Goal: Check status: Check status

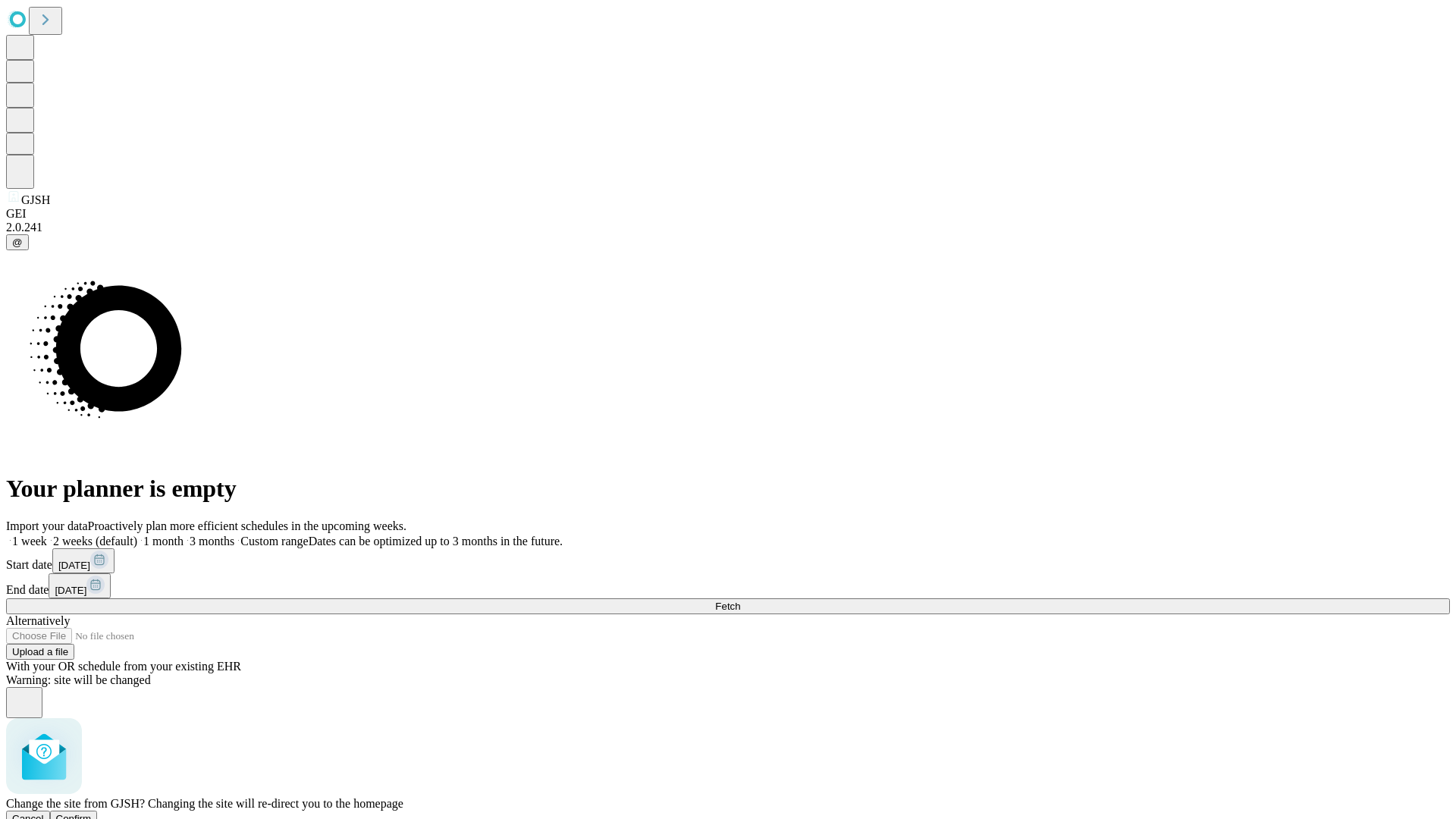
click at [91, 813] on span "Confirm" at bounding box center [73, 818] width 35 height 11
click at [47, 534] on label "1 week" at bounding box center [26, 540] width 41 height 13
click at [741, 601] on span "Fetch" at bounding box center [728, 606] width 25 height 11
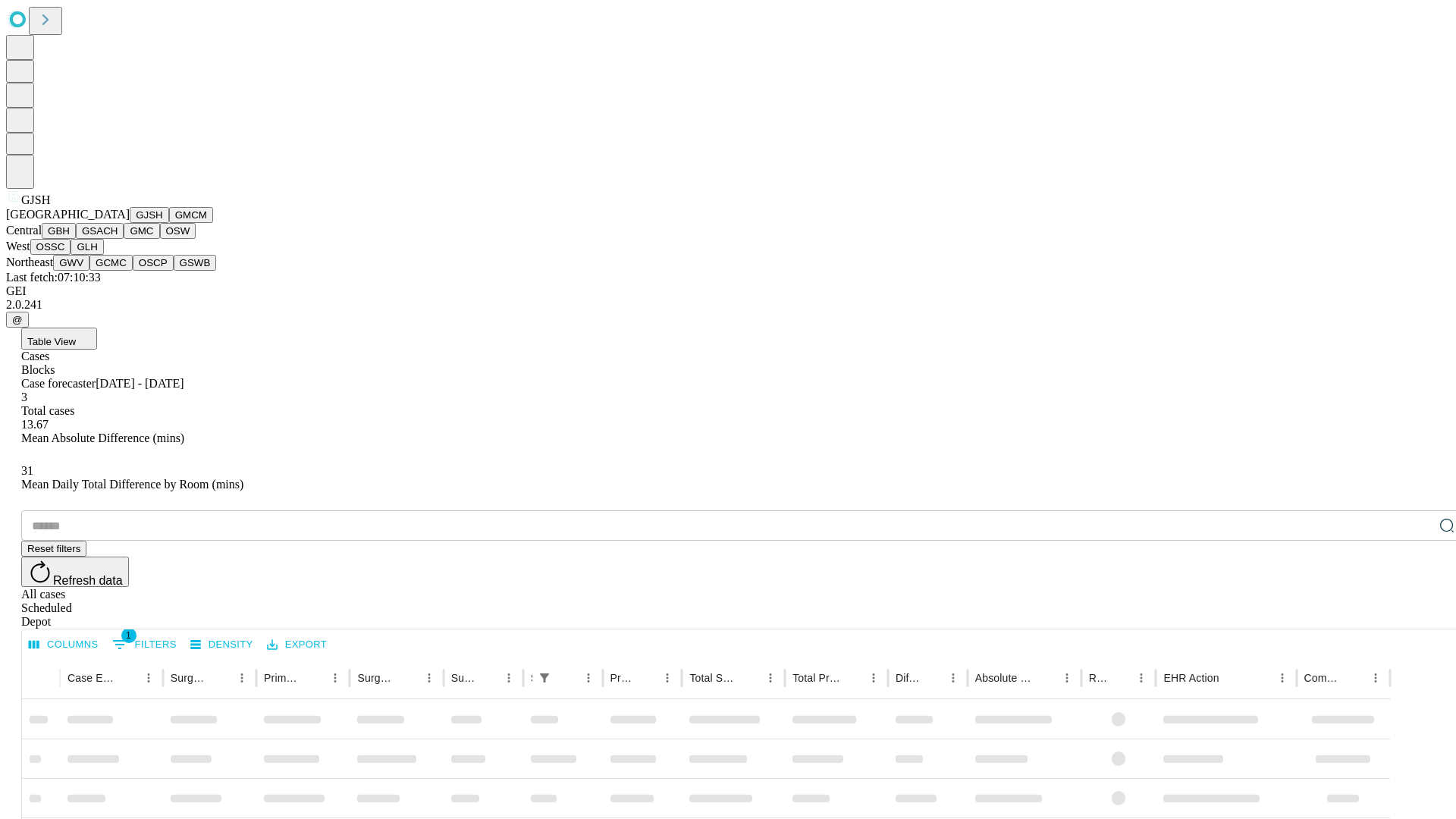
click at [169, 223] on button "GMCM" at bounding box center [191, 215] width 44 height 16
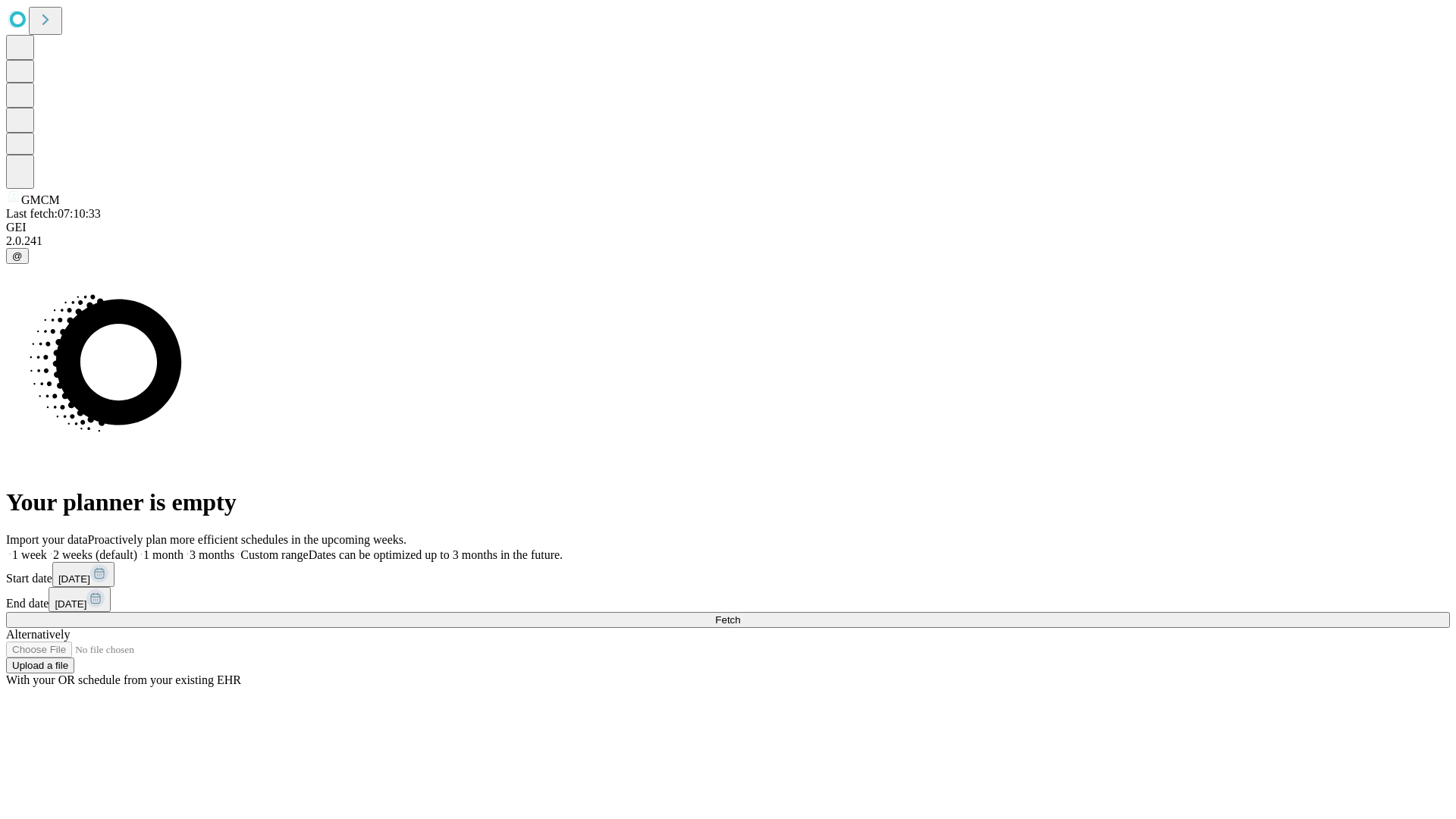
click at [47, 548] on label "1 week" at bounding box center [26, 554] width 41 height 13
click at [741, 614] on span "Fetch" at bounding box center [728, 620] width 25 height 11
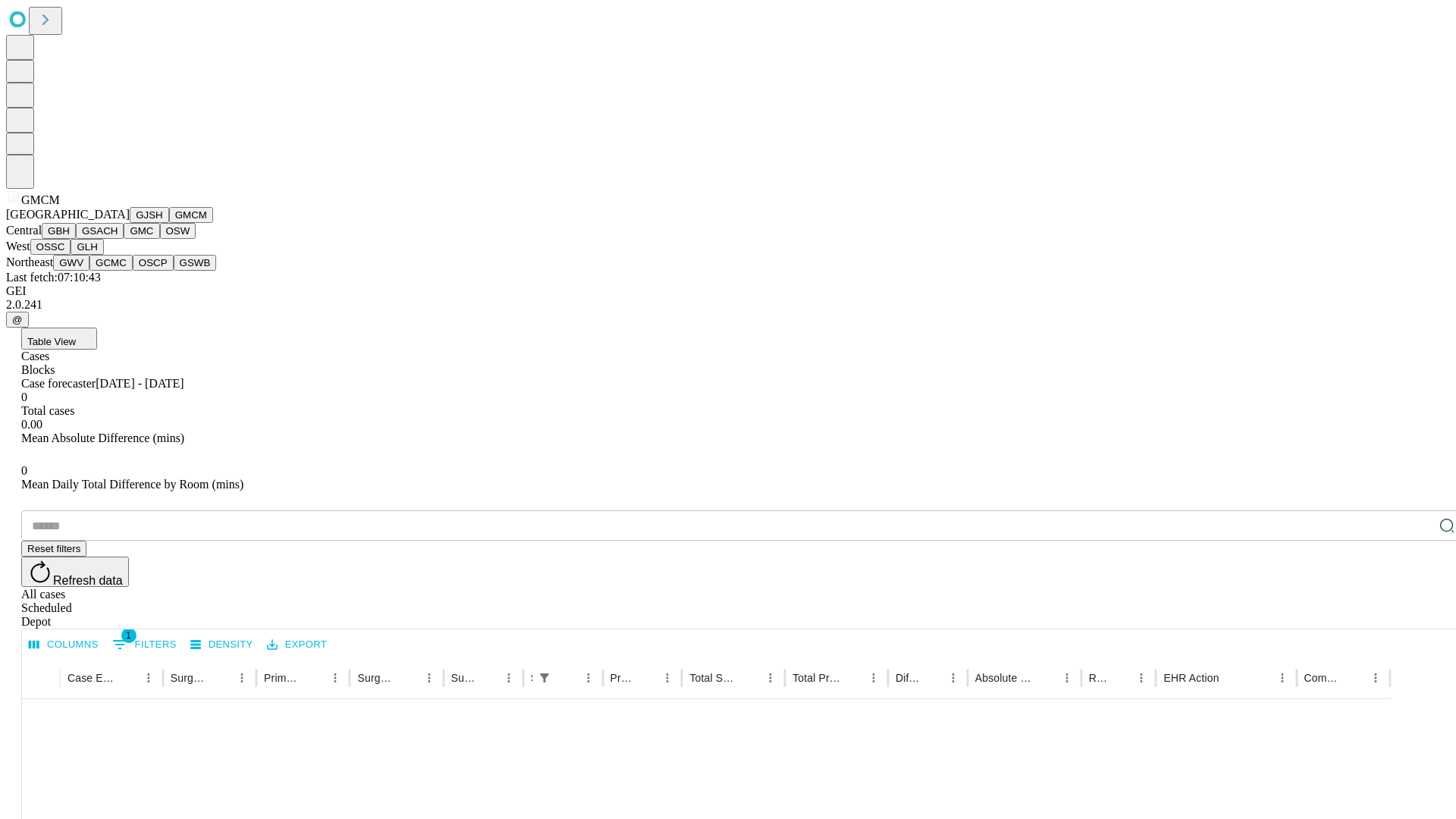
click at [76, 239] on button "GBH" at bounding box center [59, 230] width 35 height 16
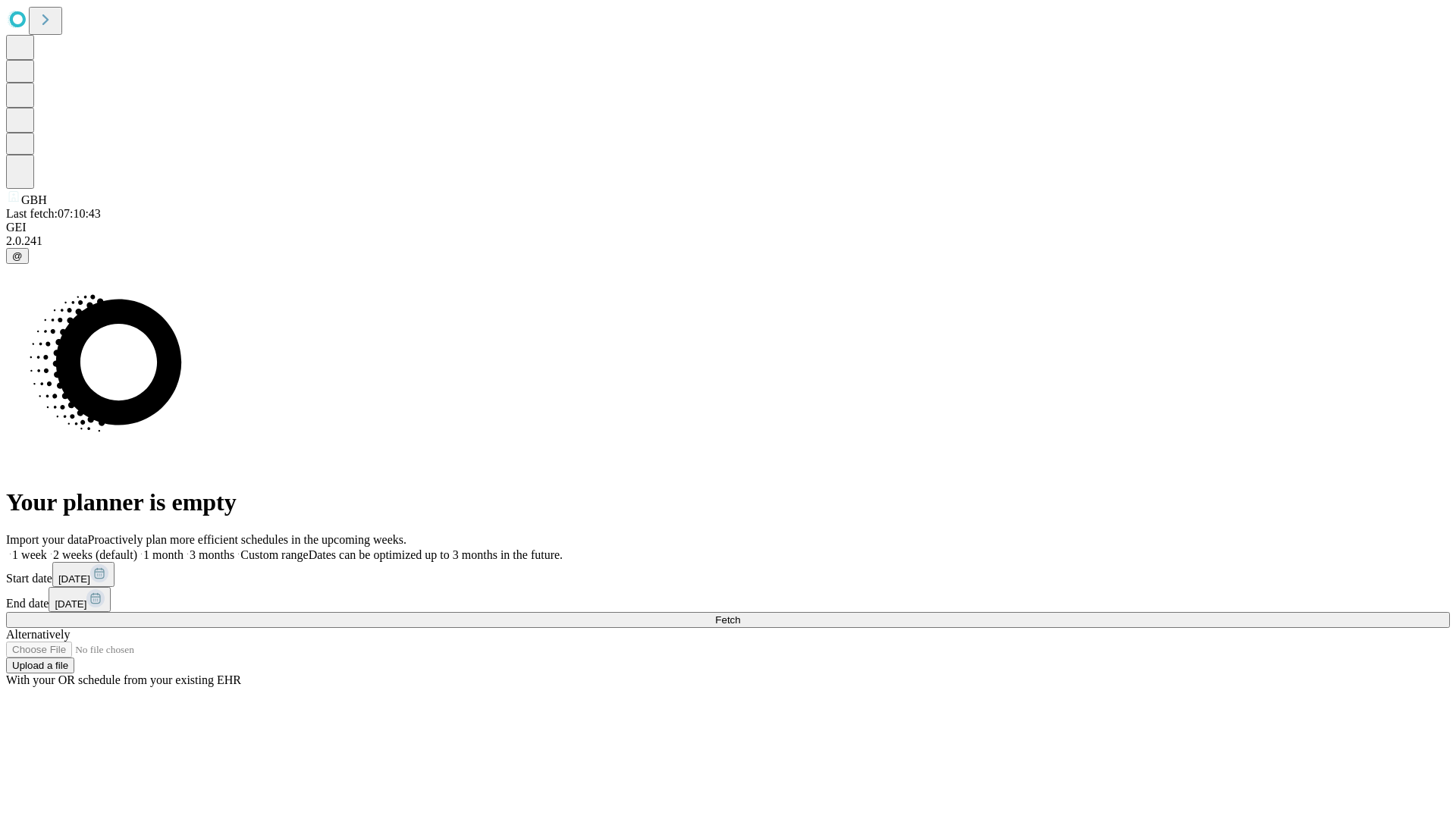
click at [47, 548] on label "1 week" at bounding box center [26, 554] width 41 height 13
click at [741, 614] on span "Fetch" at bounding box center [728, 620] width 25 height 11
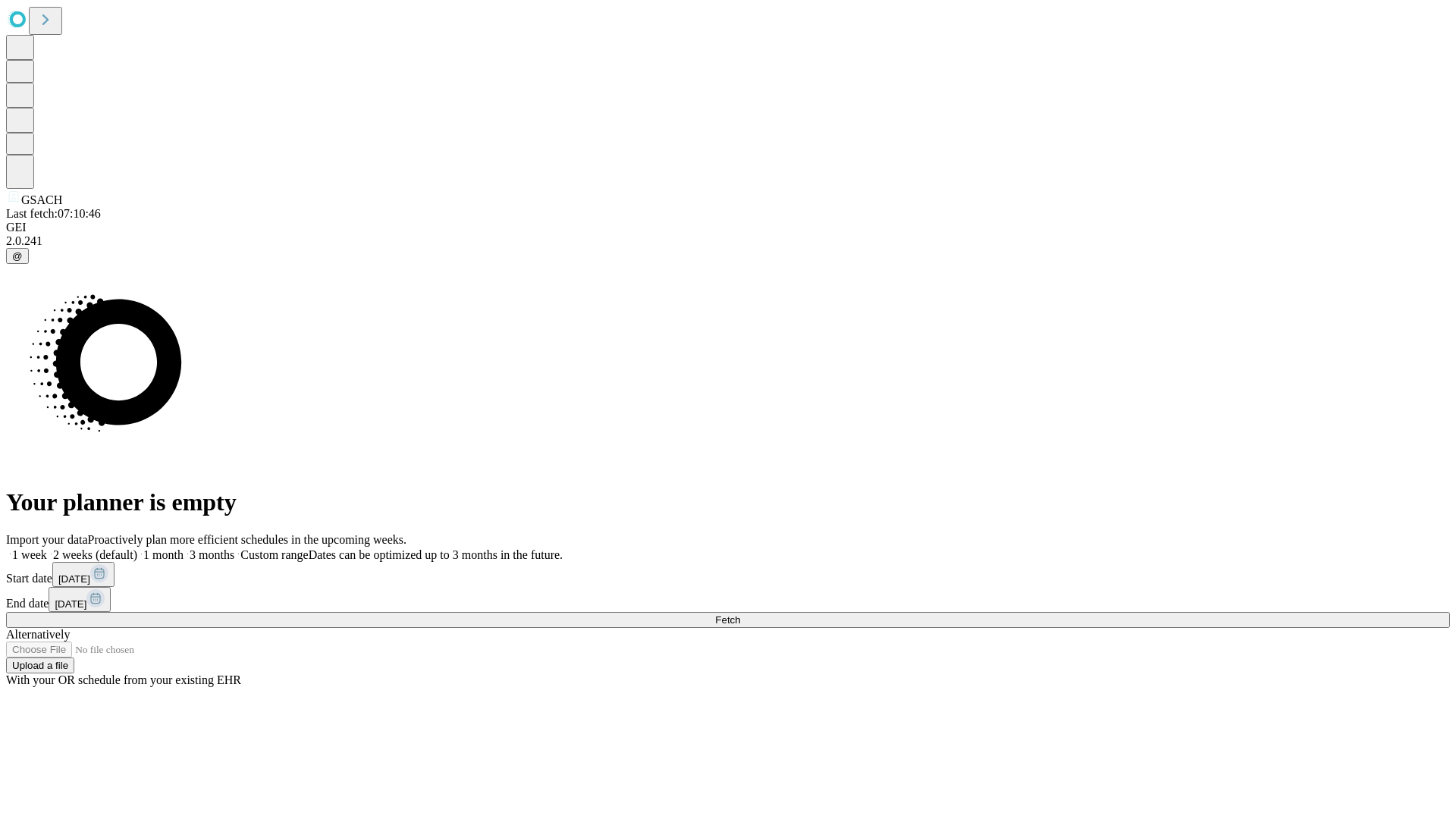
click at [47, 548] on label "1 week" at bounding box center [26, 554] width 41 height 13
click at [741, 614] on span "Fetch" at bounding box center [728, 620] width 25 height 11
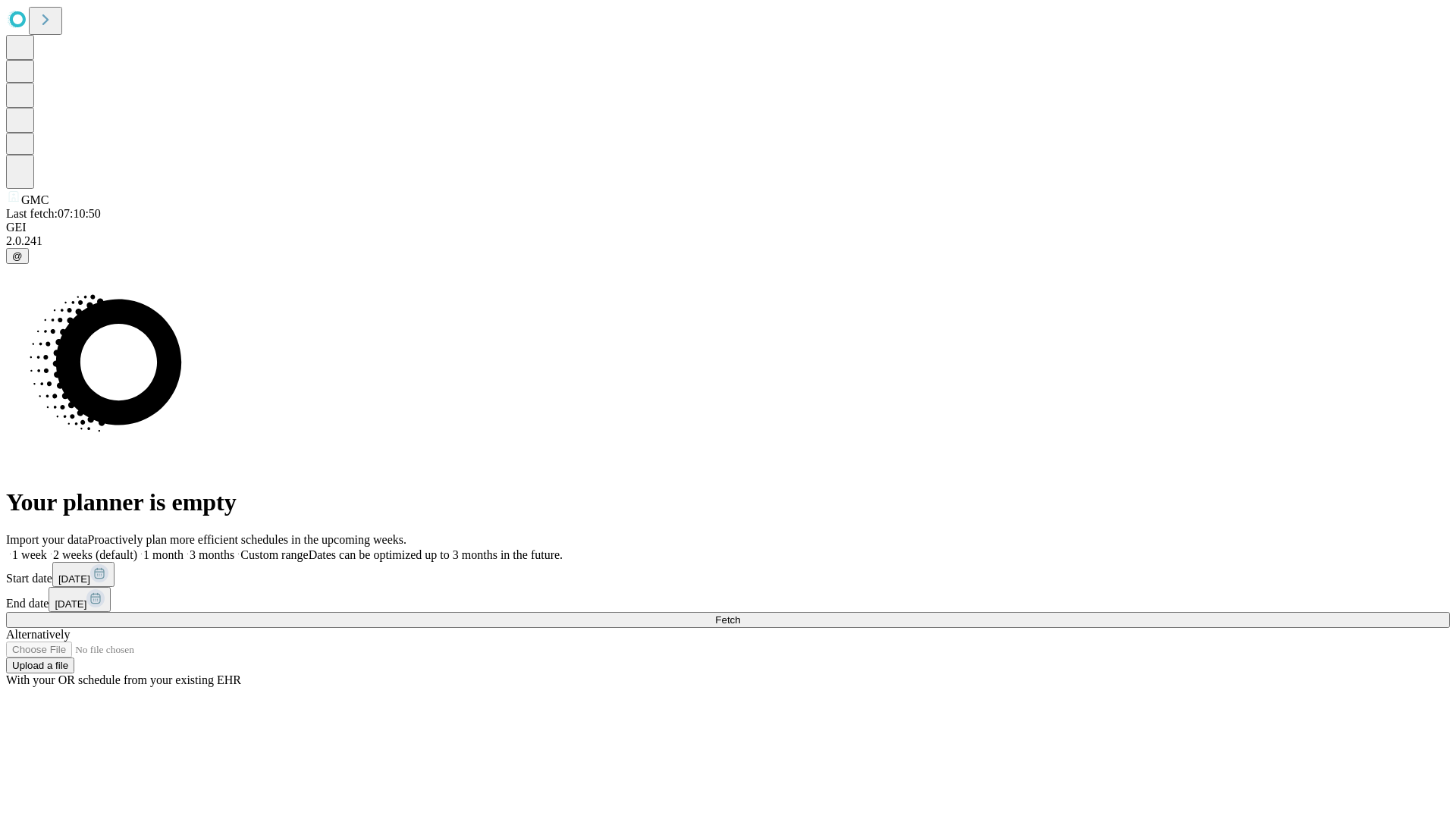
click at [741, 614] on span "Fetch" at bounding box center [728, 620] width 25 height 11
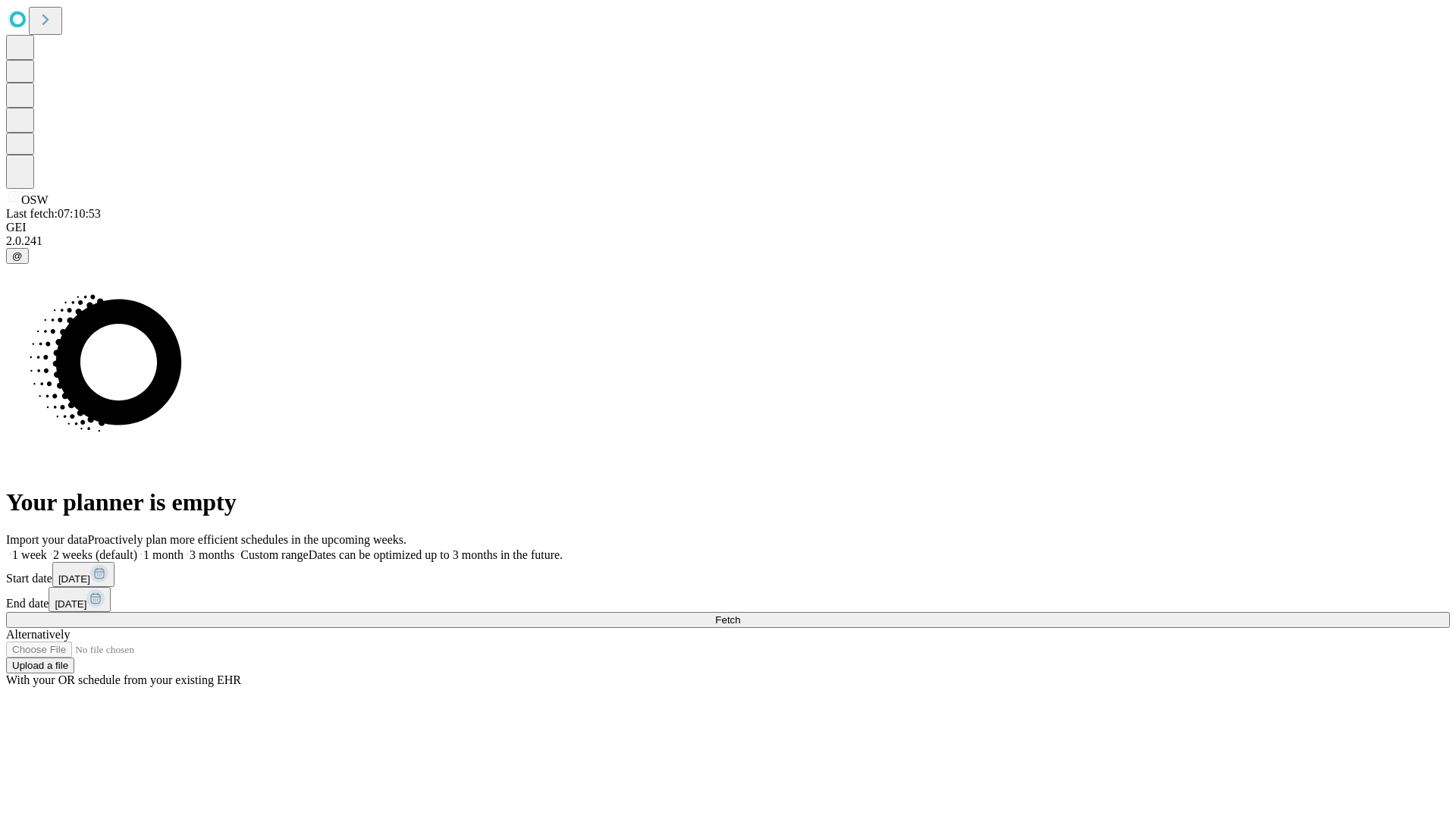
click at [741, 614] on span "Fetch" at bounding box center [728, 620] width 25 height 11
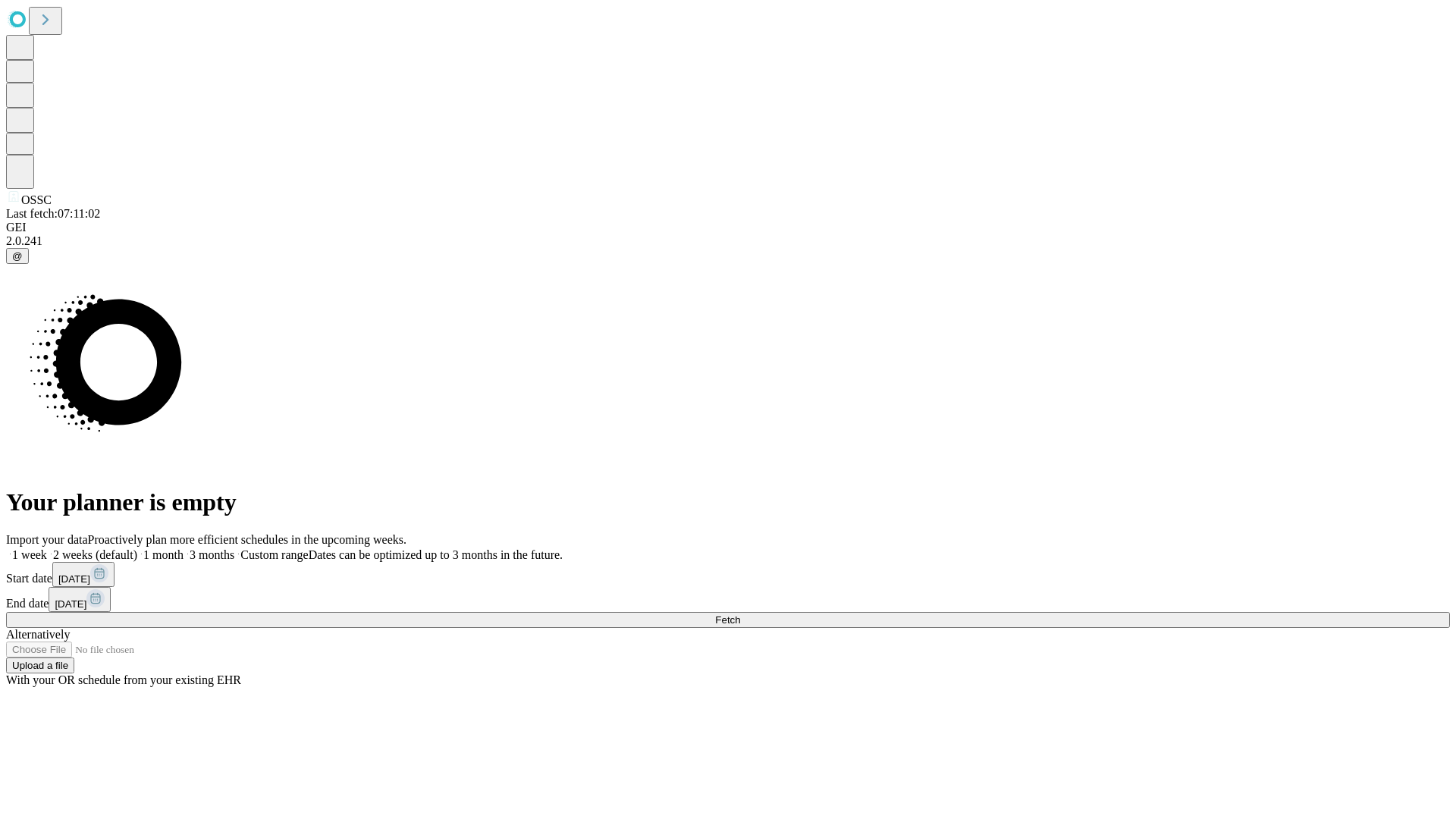
click at [47, 548] on label "1 week" at bounding box center [26, 554] width 41 height 13
click at [741, 614] on span "Fetch" at bounding box center [728, 620] width 25 height 11
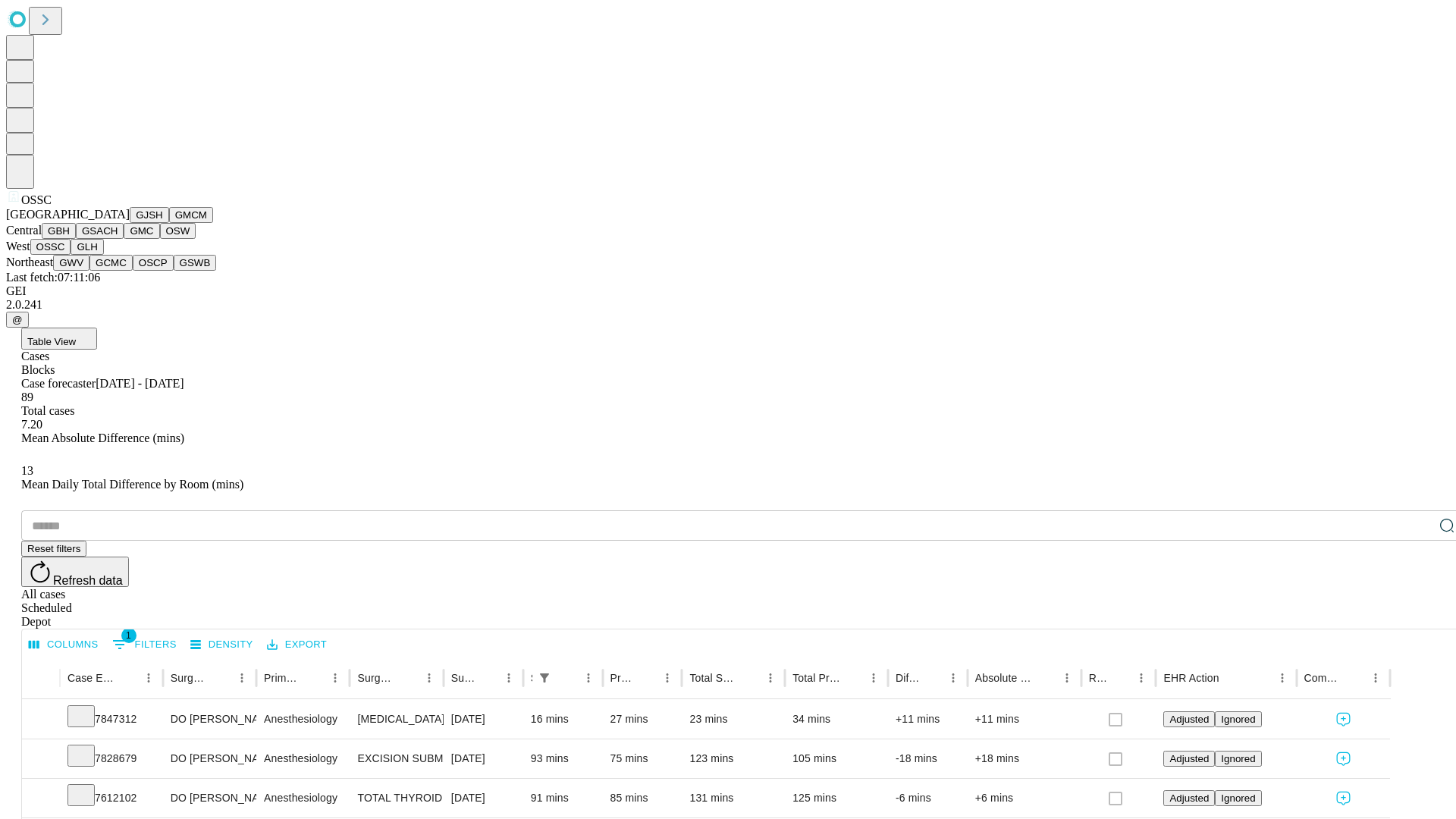
click at [104, 255] on button "GLH" at bounding box center [87, 247] width 33 height 16
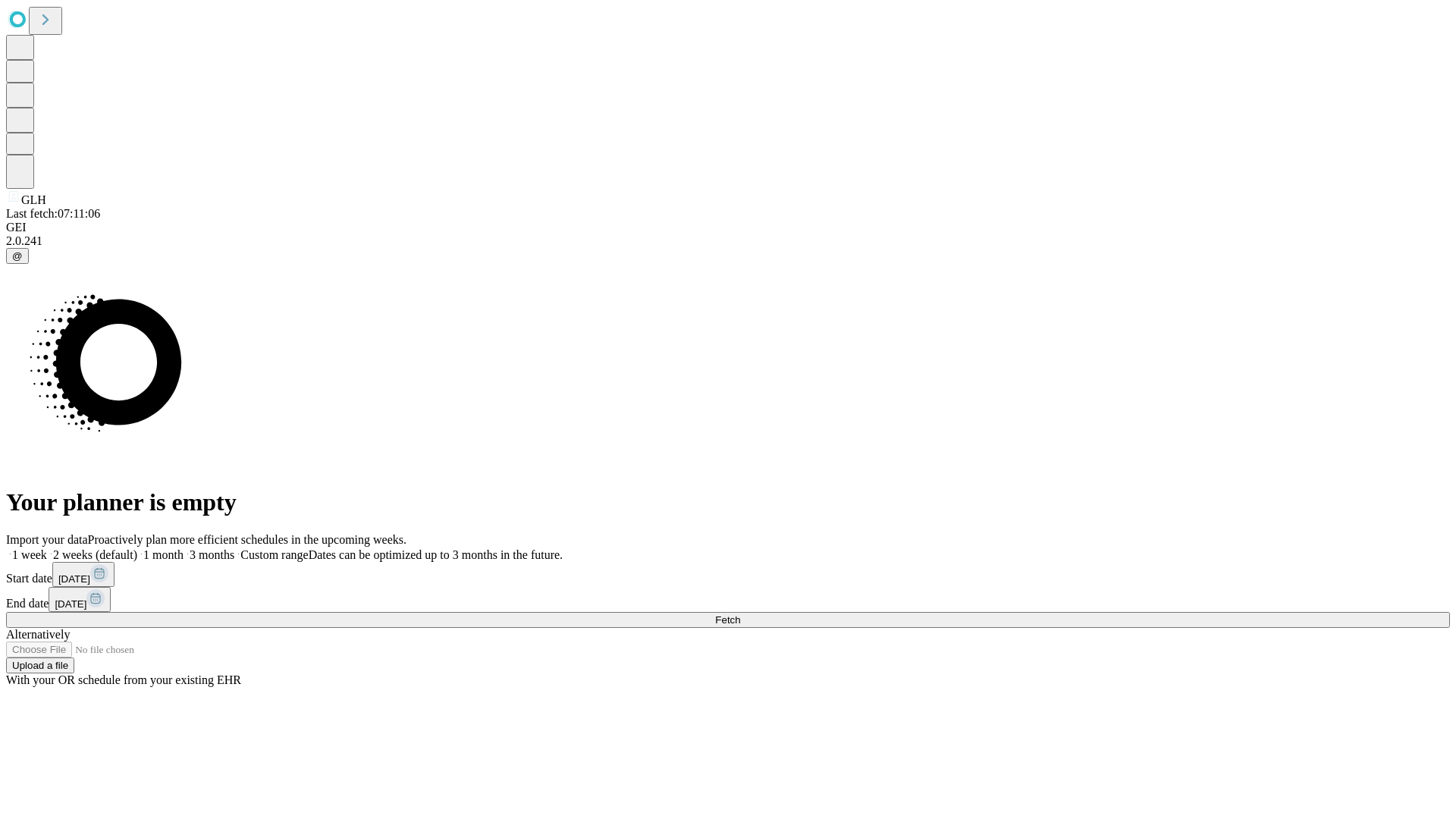
click at [741, 614] on span "Fetch" at bounding box center [728, 620] width 25 height 11
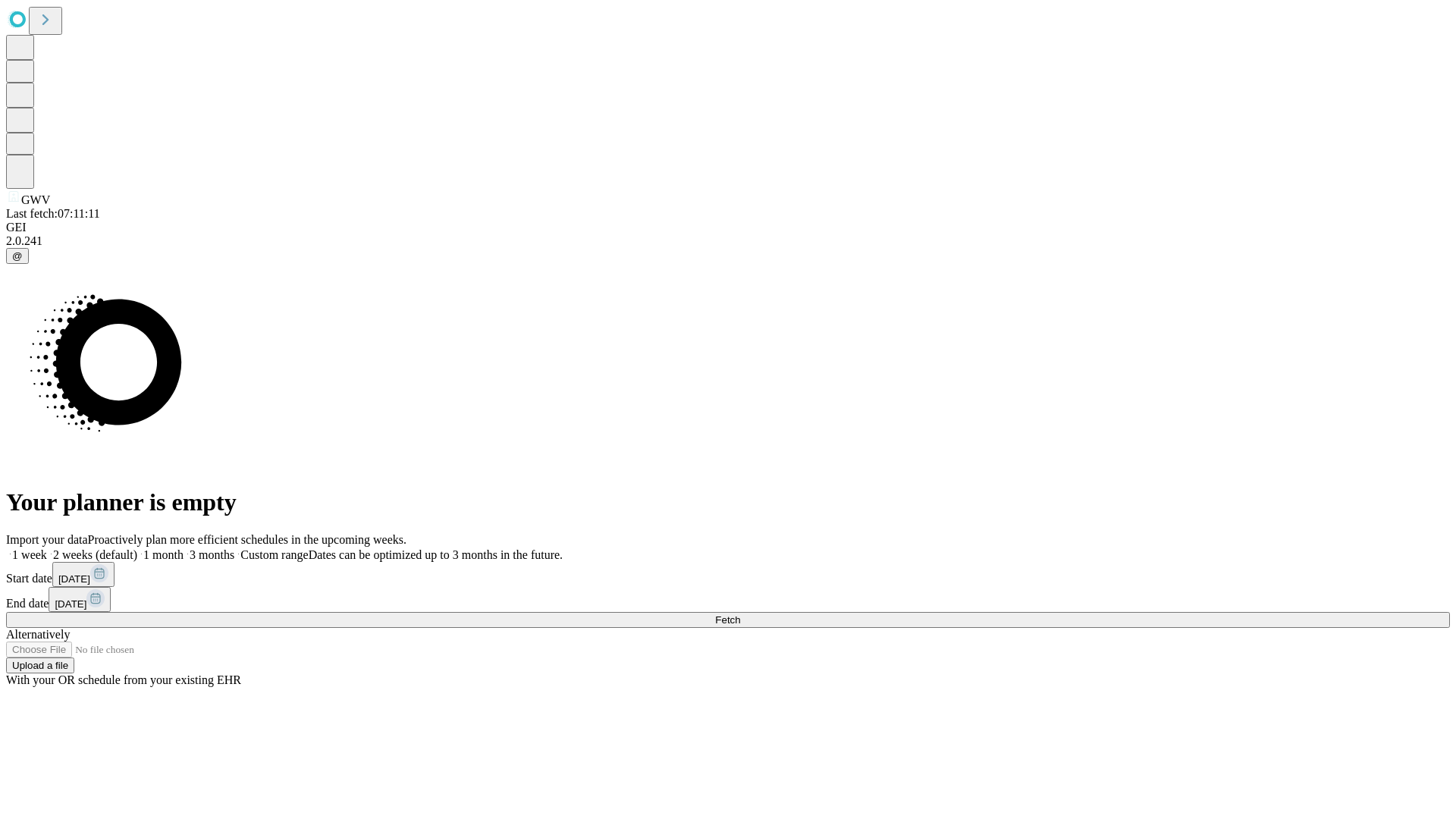
click at [47, 548] on label "1 week" at bounding box center [26, 554] width 41 height 13
click at [741, 614] on span "Fetch" at bounding box center [728, 620] width 25 height 11
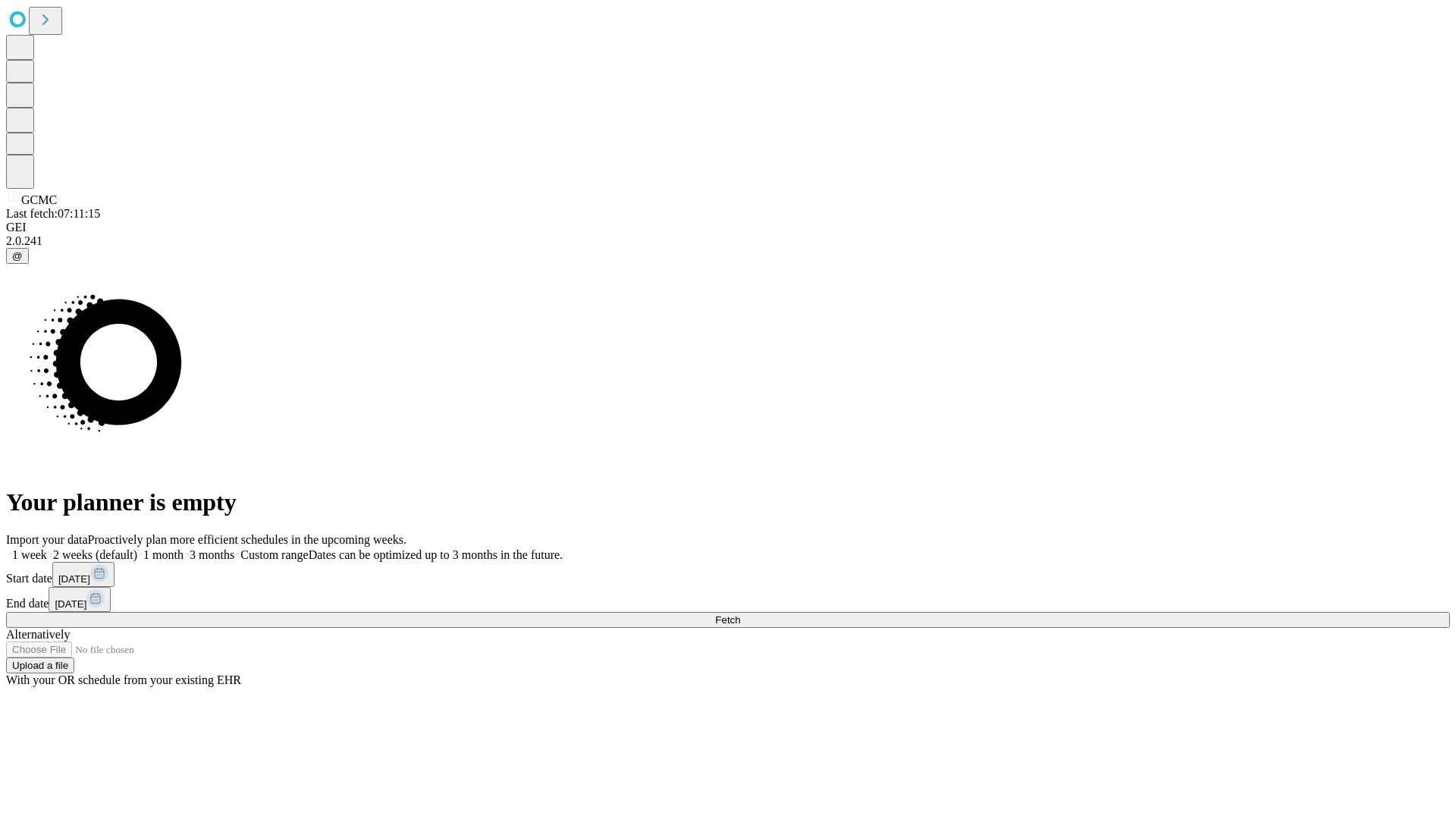
click at [47, 548] on label "1 week" at bounding box center [26, 554] width 41 height 13
click at [741, 614] on span "Fetch" at bounding box center [728, 620] width 25 height 11
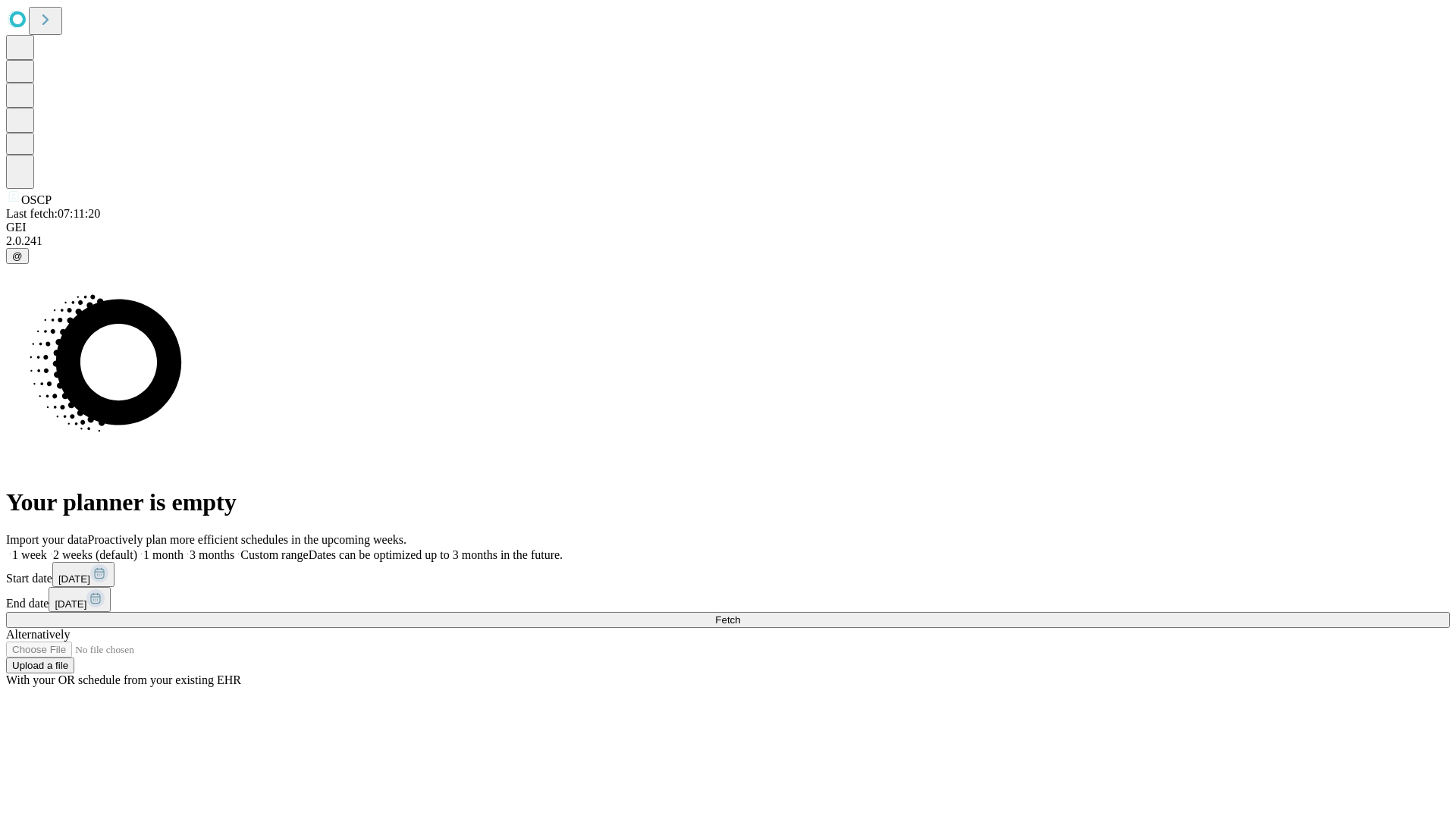
click at [47, 548] on label "1 week" at bounding box center [26, 554] width 41 height 13
click at [741, 614] on span "Fetch" at bounding box center [728, 620] width 25 height 11
